Goal: Complete application form

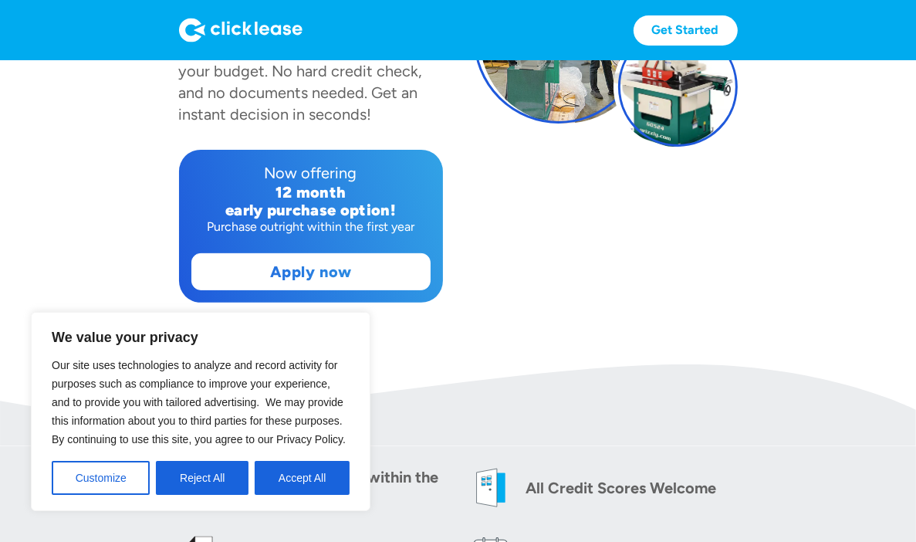
scroll to position [313, 0]
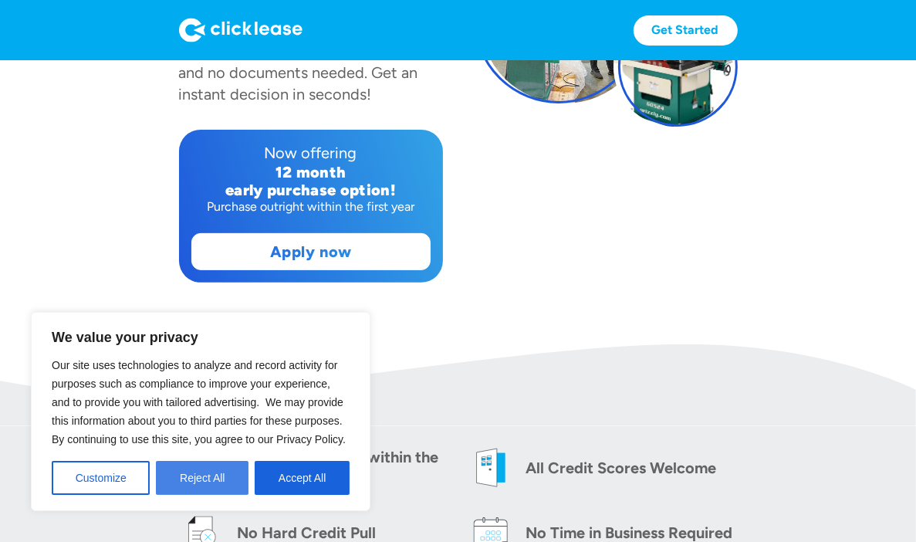
click at [213, 478] on button "Reject All" at bounding box center [202, 478] width 93 height 34
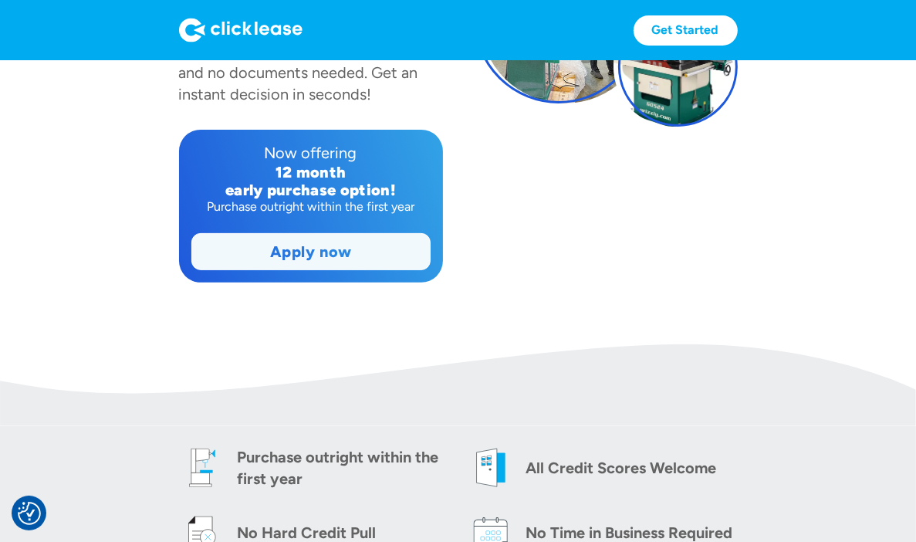
click at [299, 246] on link "Apply now" at bounding box center [311, 252] width 238 height 36
